Goal: Information Seeking & Learning: Learn about a topic

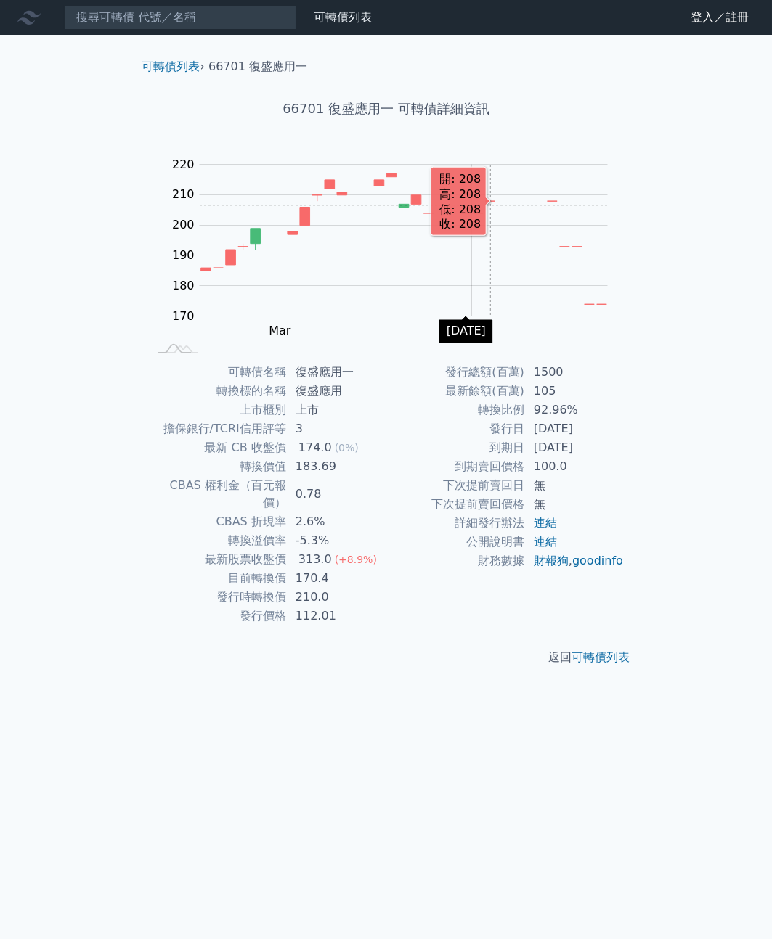
click at [490, 205] on rect "Chart" at bounding box center [404, 241] width 408 height 152
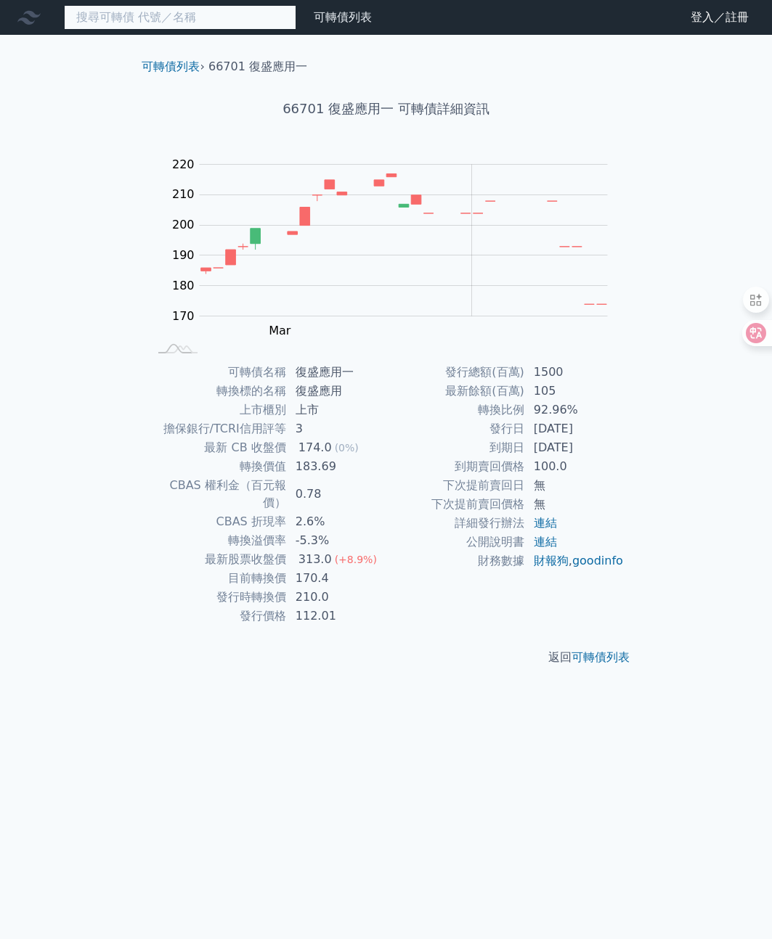
click at [168, 25] on input at bounding box center [180, 17] width 232 height 25
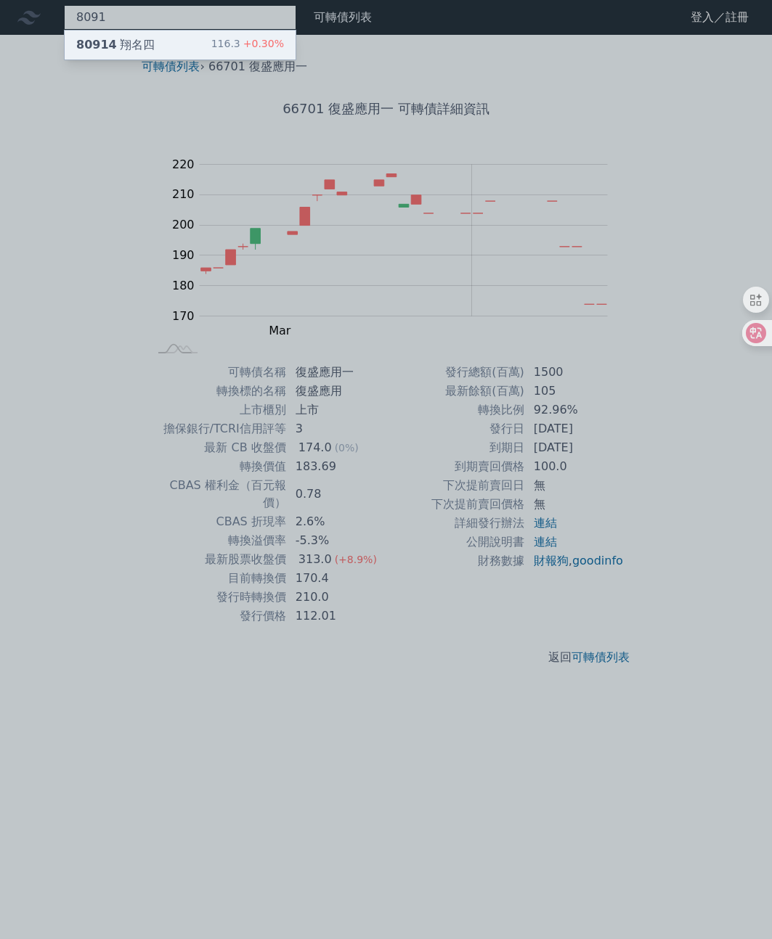
type input "8091"
click at [166, 54] on div "80914 翔名四 116.3 +0.30%" at bounding box center [180, 44] width 231 height 29
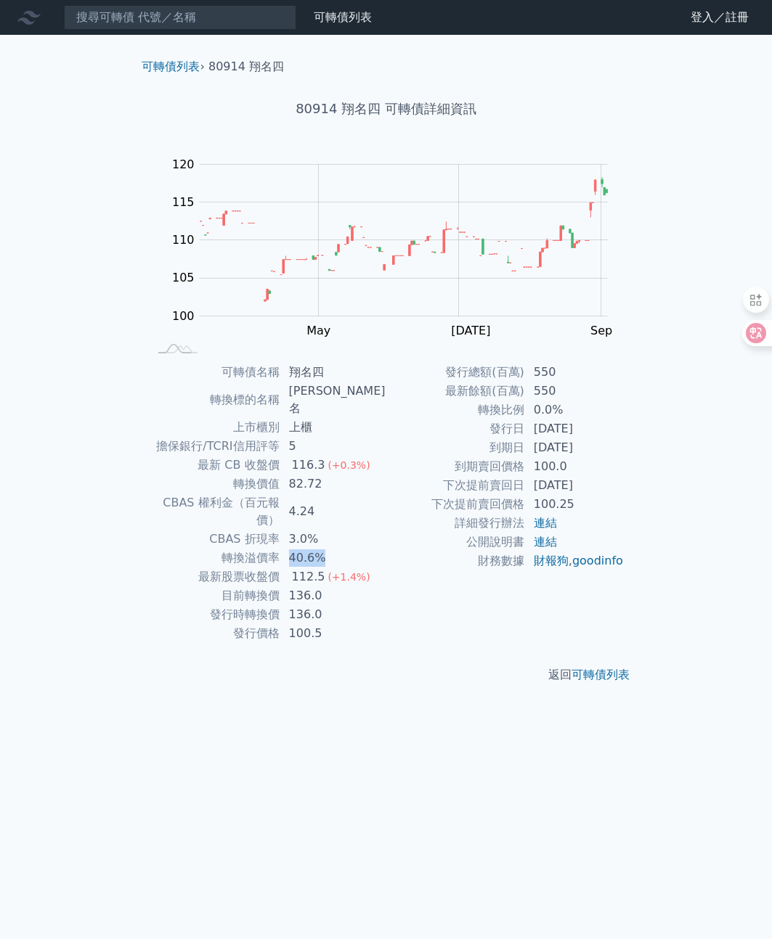
drag, startPoint x: 343, startPoint y: 521, endPoint x: 287, endPoint y: 524, distance: 56.0
click at [287, 549] on td "40.6%" at bounding box center [333, 558] width 106 height 19
drag, startPoint x: 287, startPoint y: 524, endPoint x: 520, endPoint y: 602, distance: 245.0
click at [520, 602] on div "發行總額(百萬) 550 最新餘額(百萬) 550 轉換比例 0.0% 發行日 2024-08-15 到期日 2027-08-15 到期賣回價格 100.0 …" at bounding box center [505, 503] width 238 height 280
drag, startPoint x: 534, startPoint y: 428, endPoint x: 558, endPoint y: 431, distance: 24.1
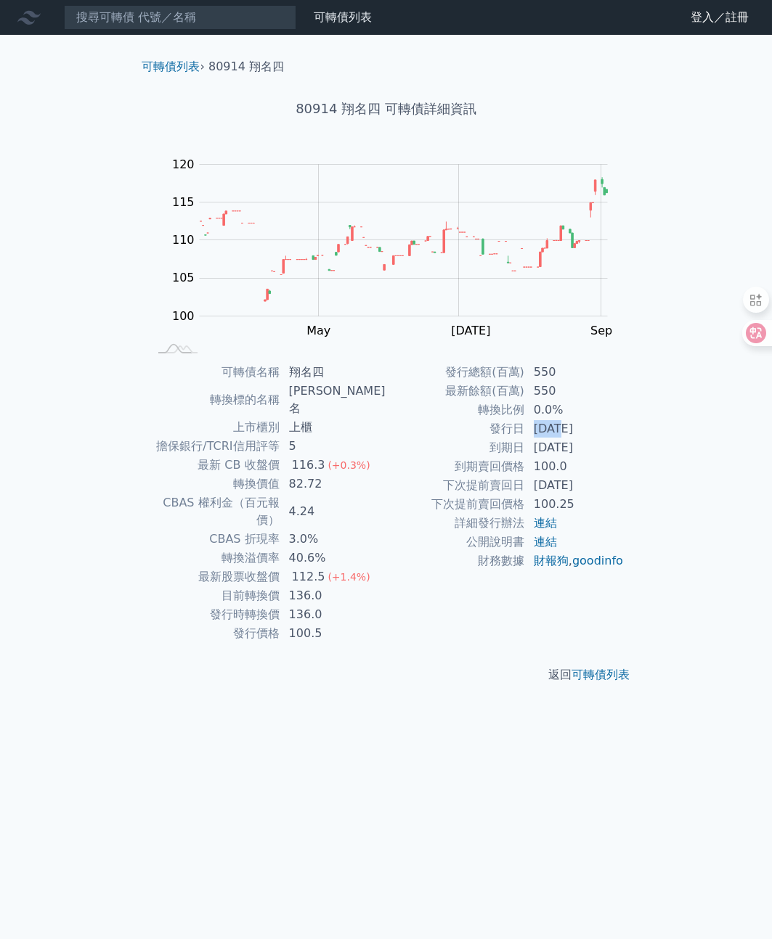
click at [558, 431] on td "2024-08-15" at bounding box center [574, 429] width 99 height 19
click at [144, 20] on input at bounding box center [180, 17] width 232 height 25
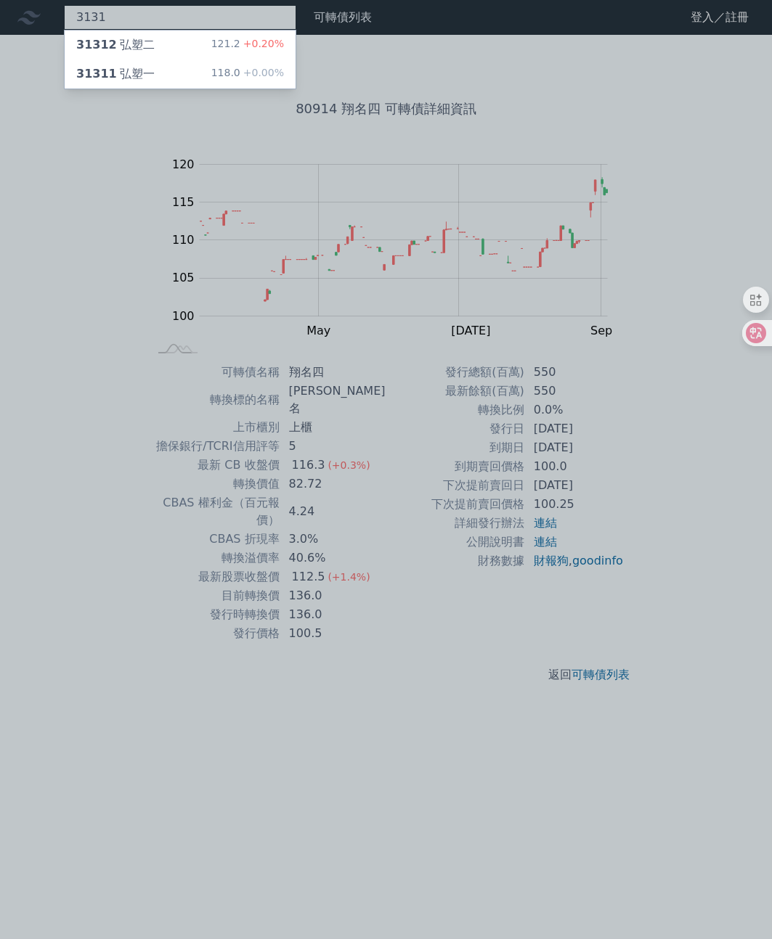
type input "3131"
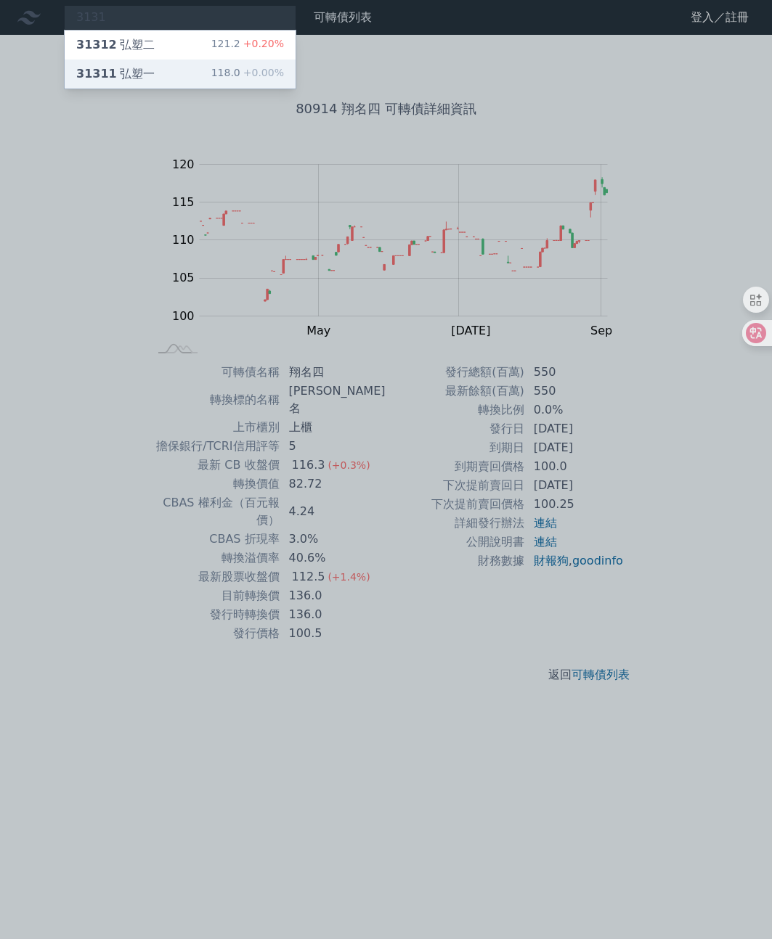
click at [219, 71] on div "118.0 +0.00%" at bounding box center [247, 73] width 73 height 17
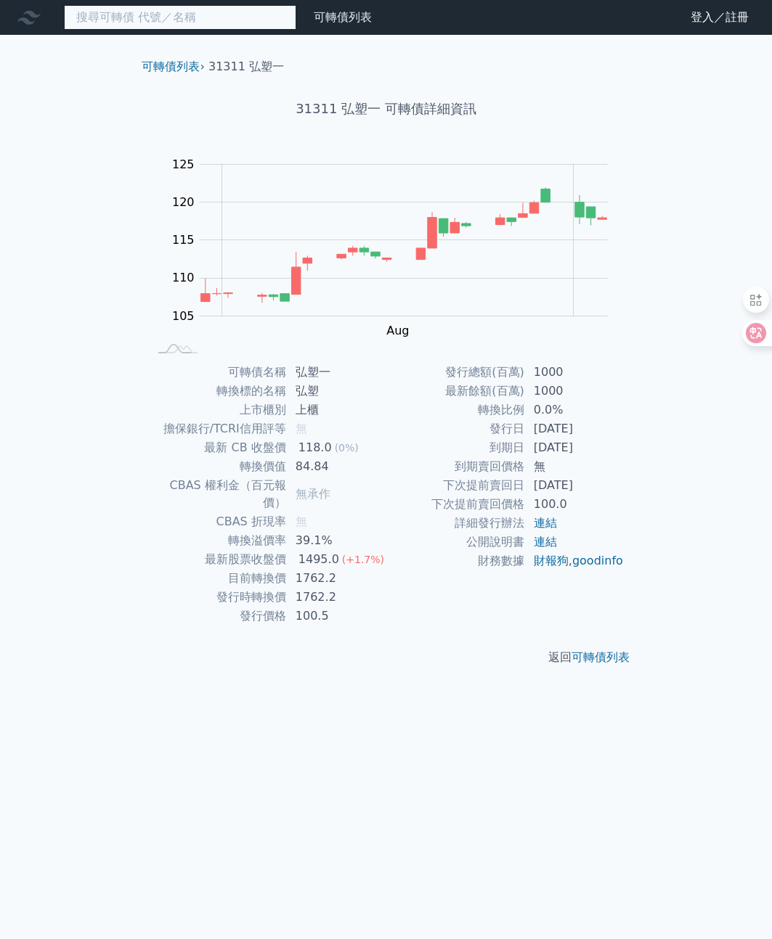
click at [179, 13] on input at bounding box center [180, 17] width 232 height 25
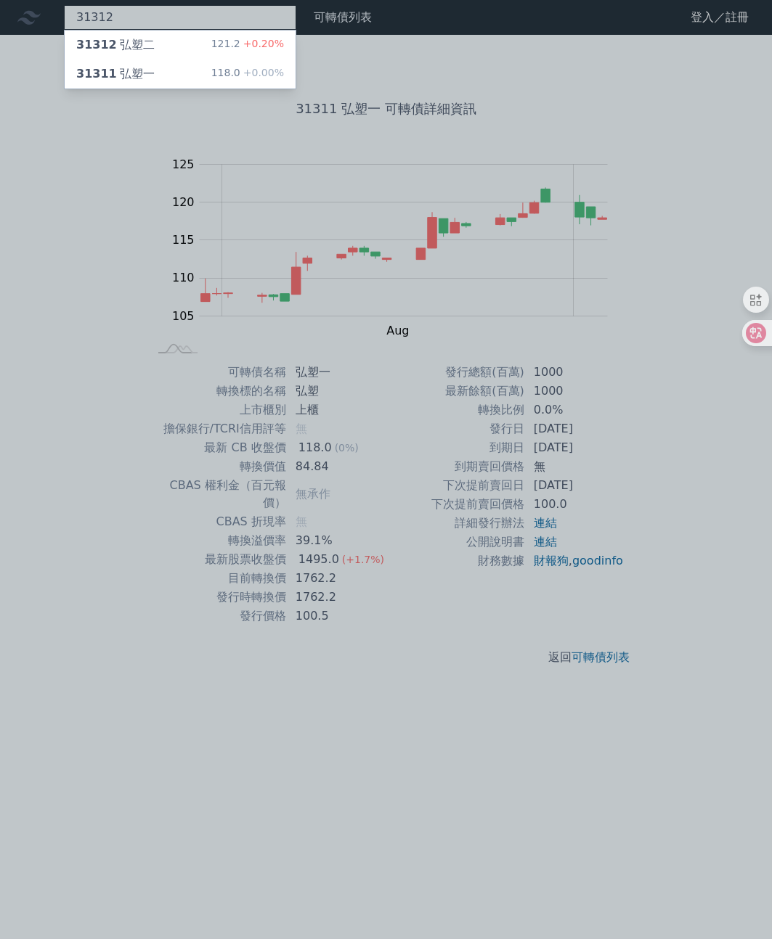
type input "31312"
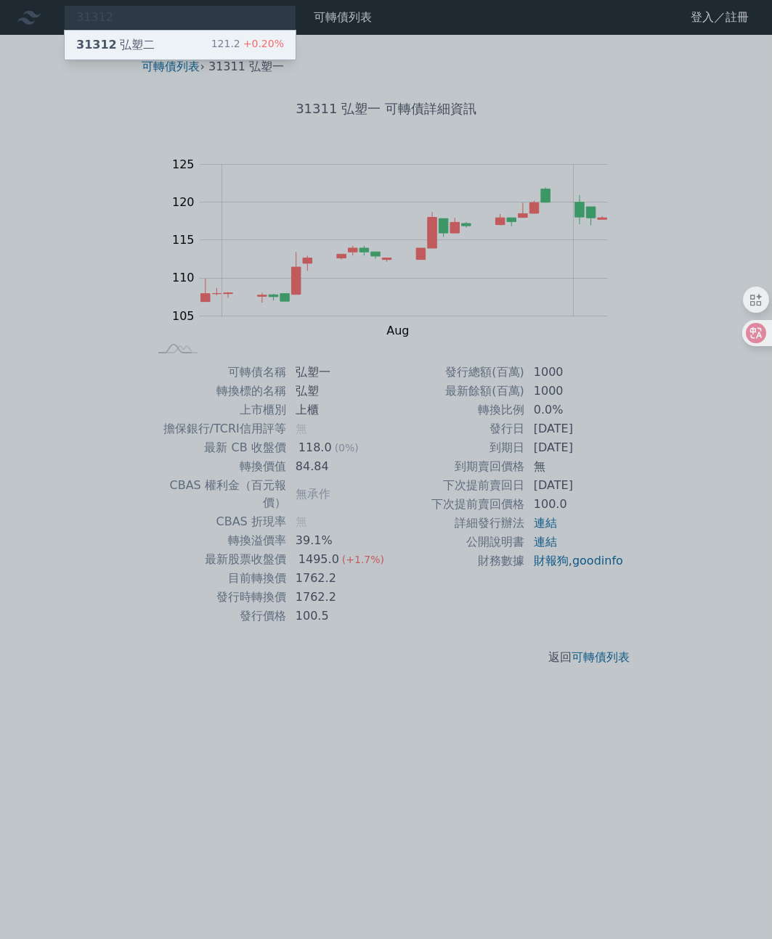
click at [195, 36] on div "31312 弘塑二 121.2 +0.20%" at bounding box center [180, 44] width 231 height 29
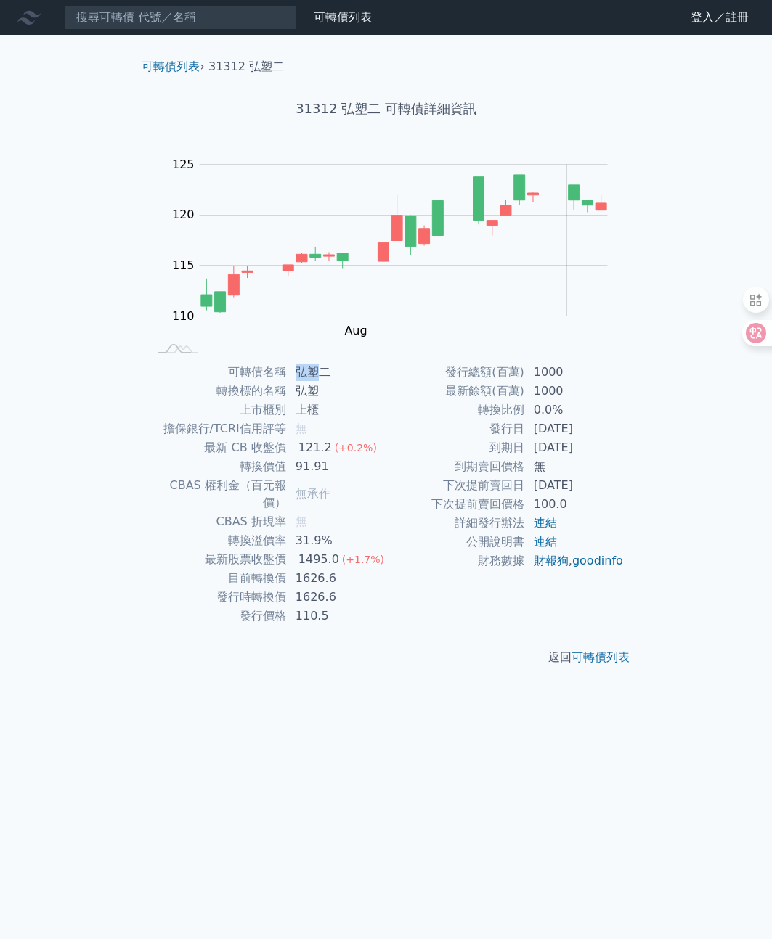
drag, startPoint x: 298, startPoint y: 366, endPoint x: 321, endPoint y: 372, distance: 24.1
click at [321, 372] on td "弘塑二" at bounding box center [336, 372] width 99 height 19
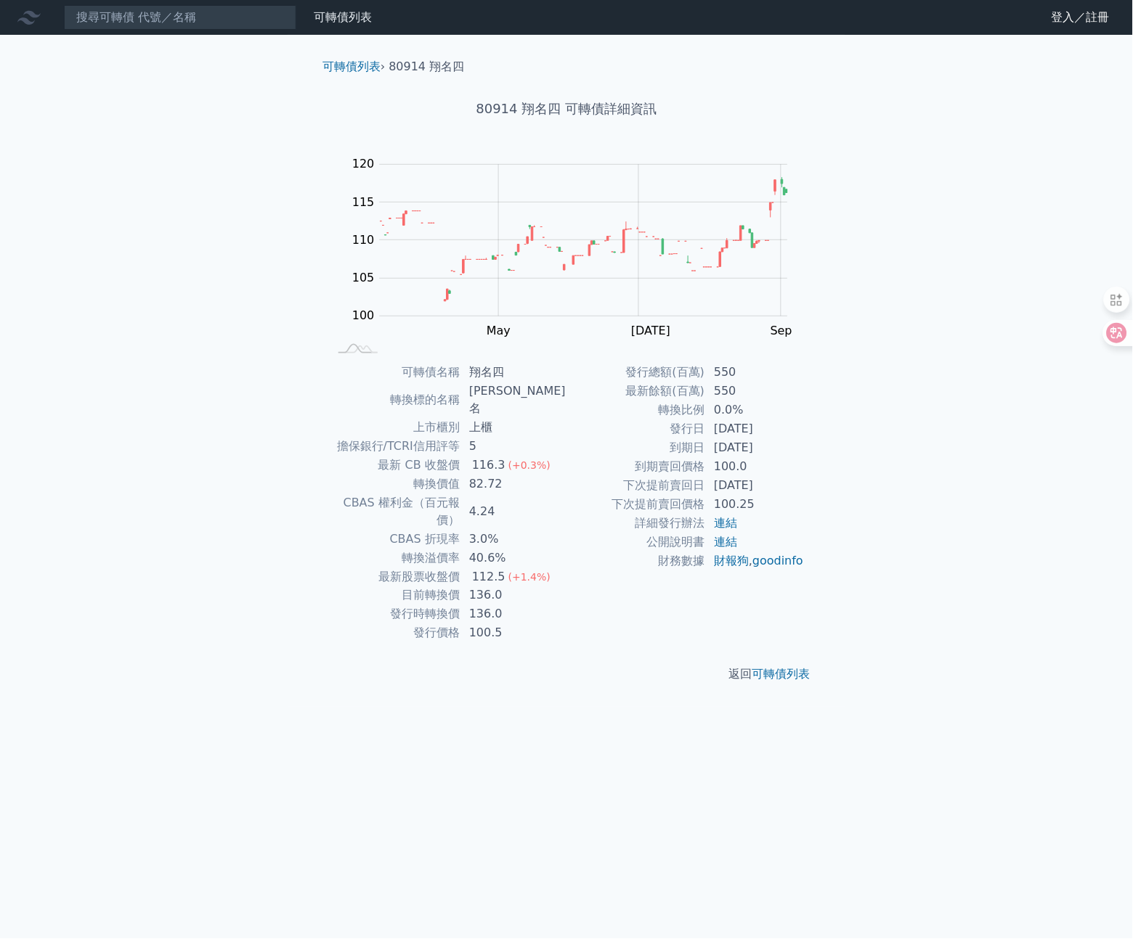
drag, startPoint x: 0, startPoint y: 0, endPoint x: 525, endPoint y: 655, distance: 839.2
click at [525, 655] on div "返回 可轉債列表" at bounding box center [566, 675] width 511 height 64
click at [752, 568] on link "goodinfo" at bounding box center [777, 561] width 51 height 14
drag, startPoint x: 560, startPoint y: 113, endPoint x: 521, endPoint y: 110, distance: 39.3
click at [521, 110] on h1 "80914 翔名四 可轉債詳細資訊" at bounding box center [566, 109] width 511 height 20
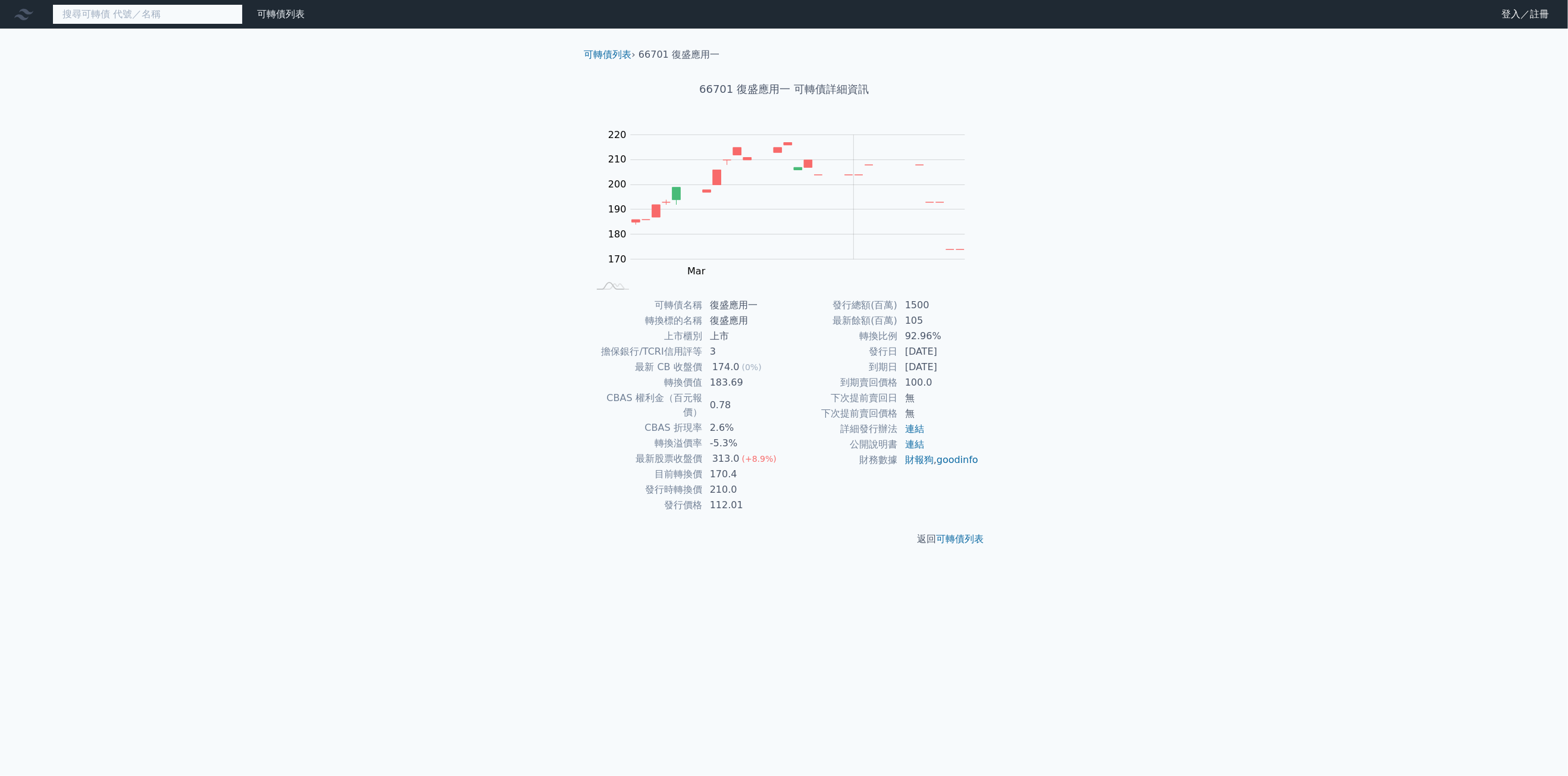
click at [211, 16] on input at bounding box center [148, 14] width 190 height 20
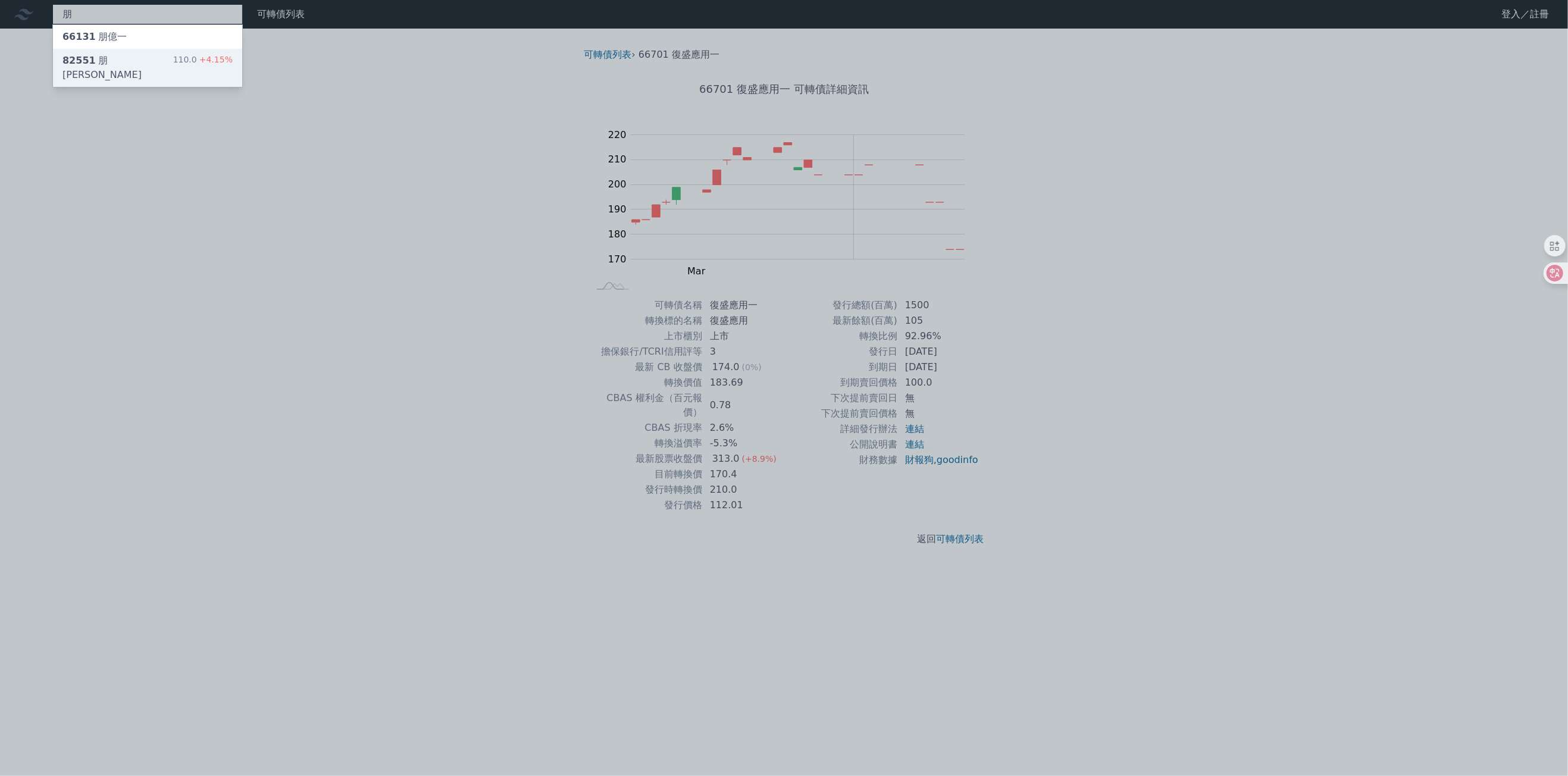
type input "朋"
click at [207, 61] on span "+4.15%" at bounding box center [215, 60] width 36 height 10
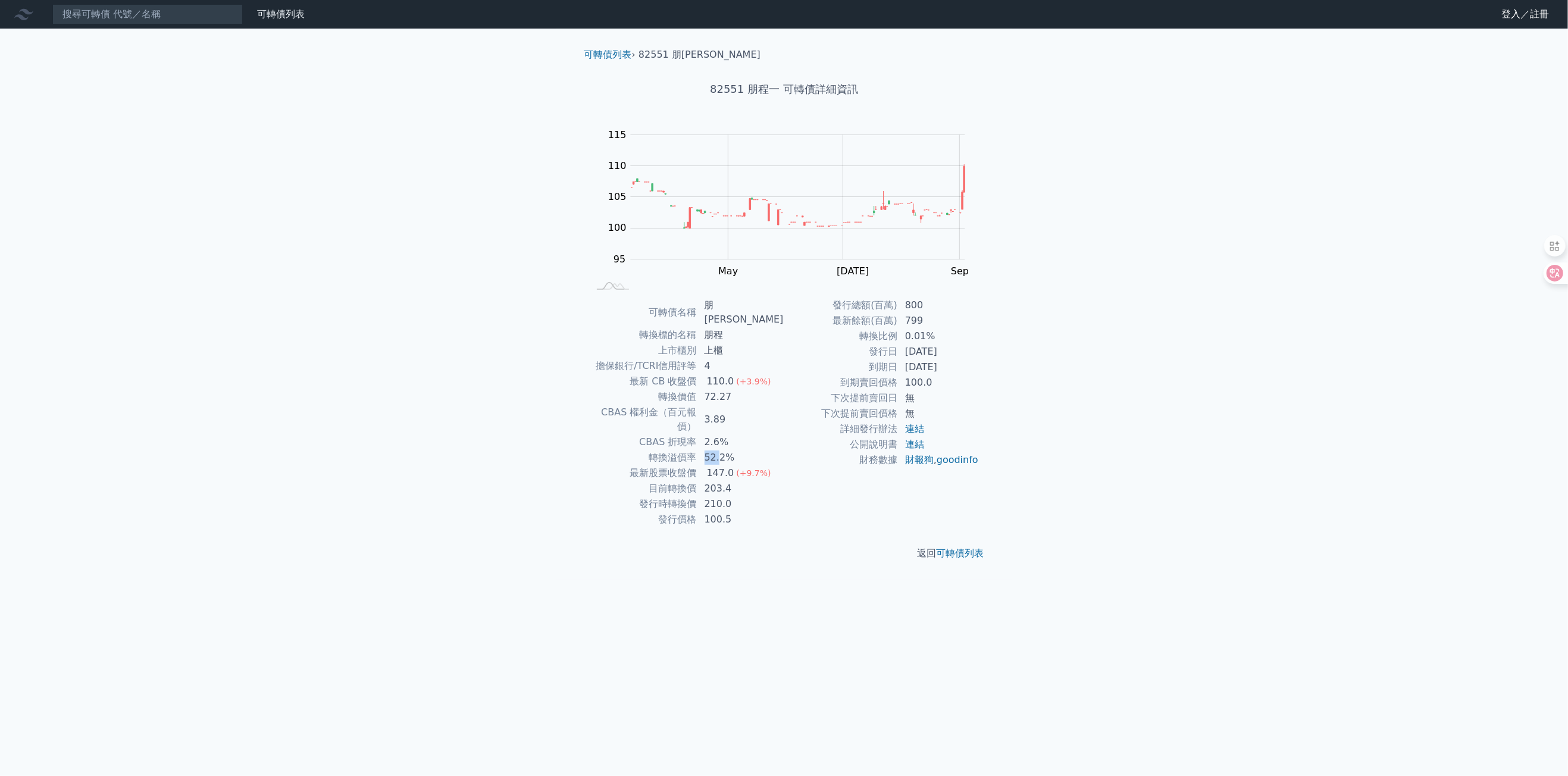
drag, startPoint x: 724, startPoint y: 433, endPoint x: 711, endPoint y: 433, distance: 13.0
click at [711, 450] on td "52.2%" at bounding box center [741, 457] width 87 height 16
drag, startPoint x: 711, startPoint y: 433, endPoint x: 770, endPoint y: 433, distance: 59.0
click at [770, 450] on td "52.2%" at bounding box center [741, 457] width 87 height 16
drag, startPoint x: 761, startPoint y: 430, endPoint x: 711, endPoint y: 430, distance: 50.0
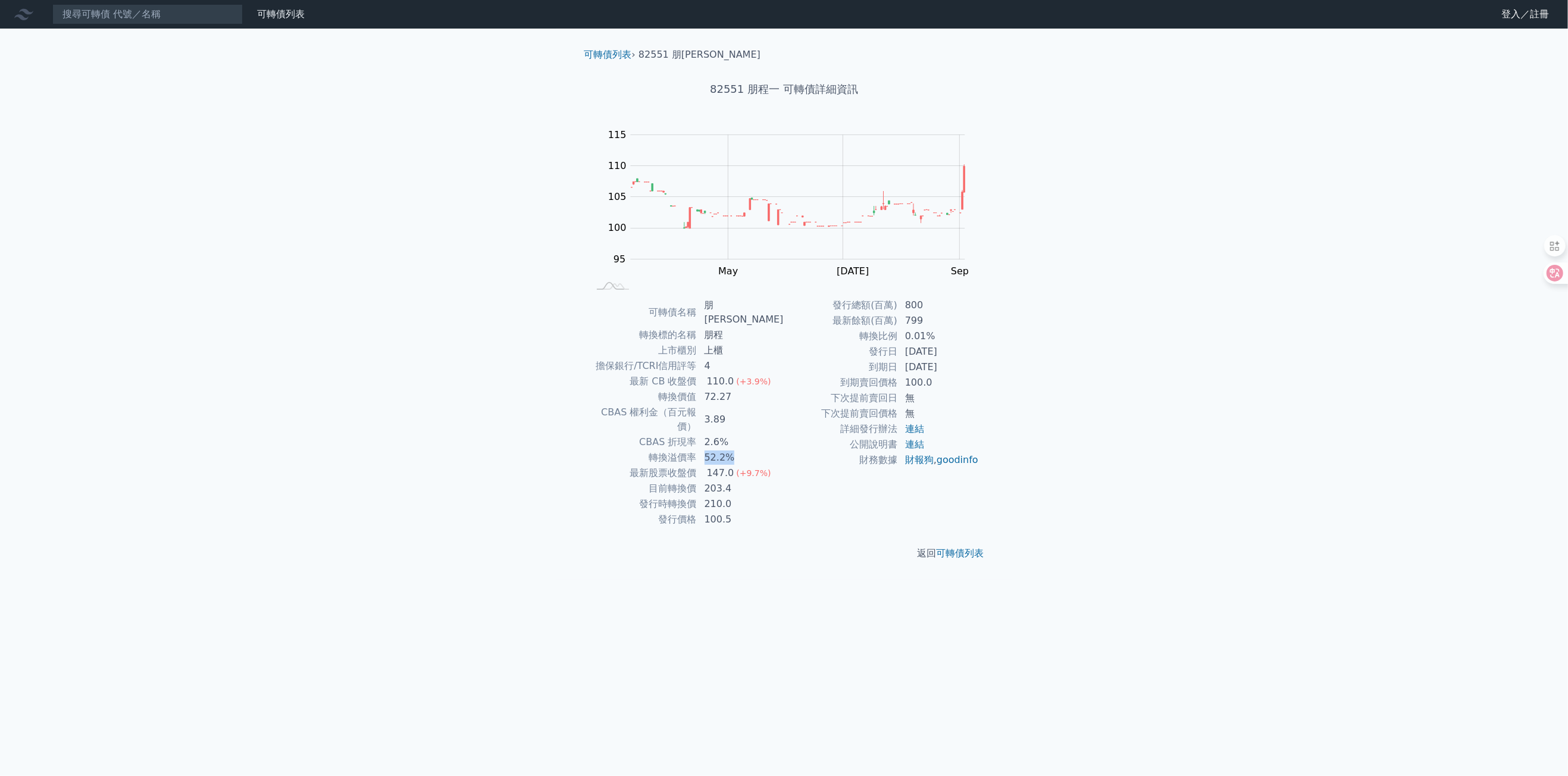
click at [711, 450] on td "52.2%" at bounding box center [741, 457] width 87 height 16
drag, startPoint x: 711, startPoint y: 430, endPoint x: 814, endPoint y: 427, distance: 103.0
click at [814, 427] on td "詳細發行辦法" at bounding box center [841, 429] width 114 height 16
